Goal: Navigation & Orientation: Find specific page/section

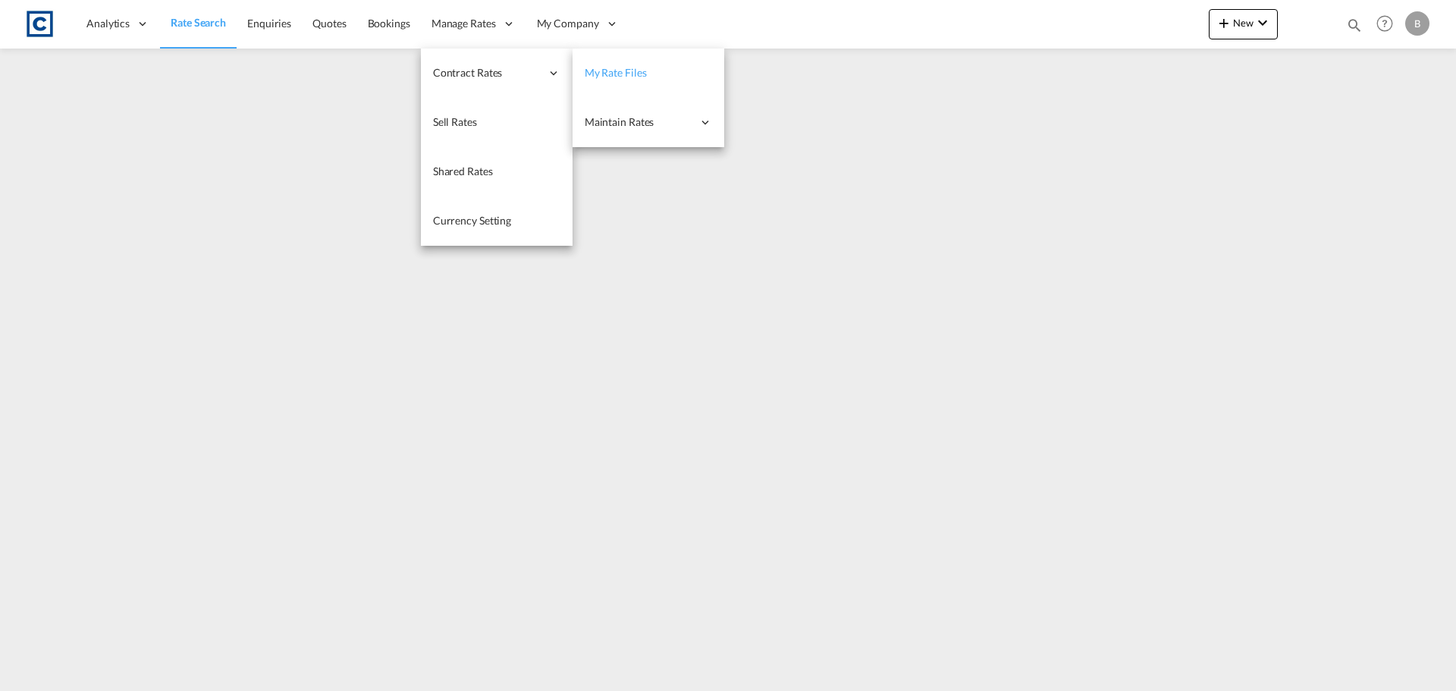
click at [614, 74] on span "My Rate Files" at bounding box center [616, 72] width 62 height 13
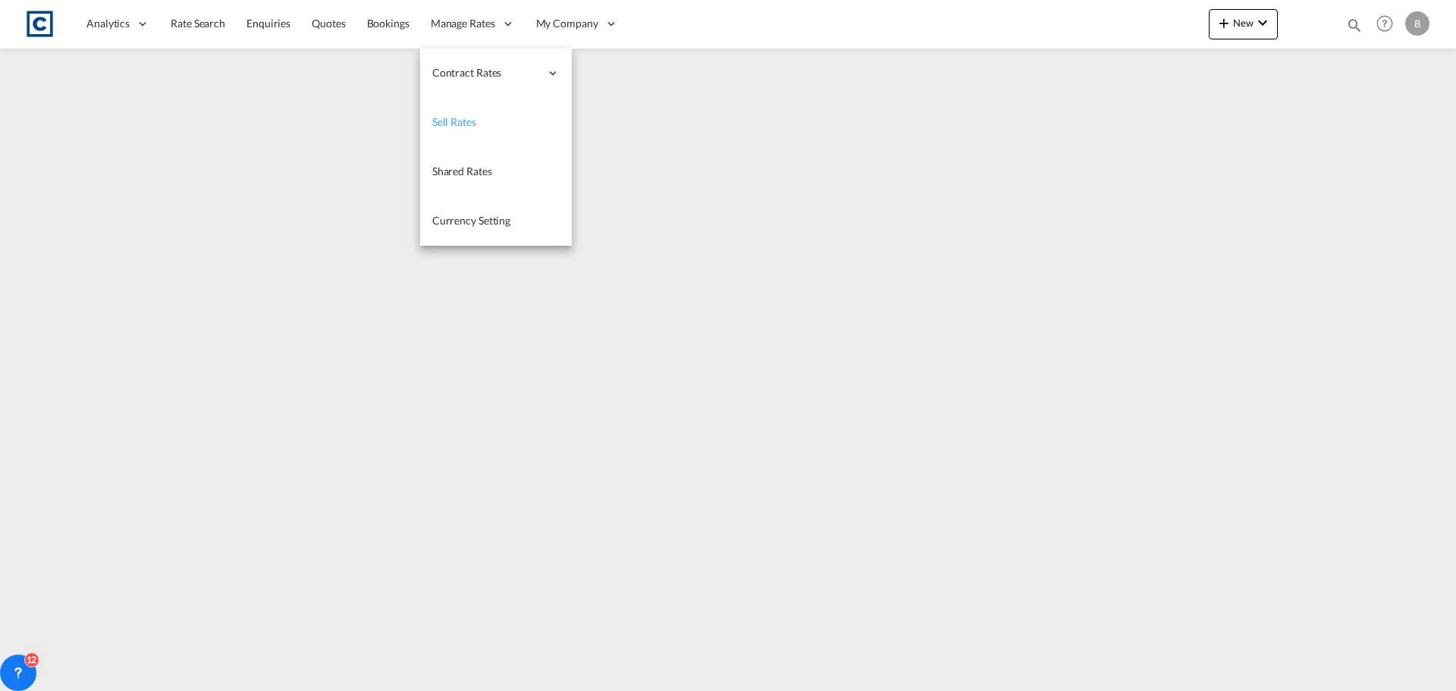
click at [460, 119] on span "Sell Rates" at bounding box center [454, 121] width 44 height 13
